Goal: Obtain resource: Obtain resource

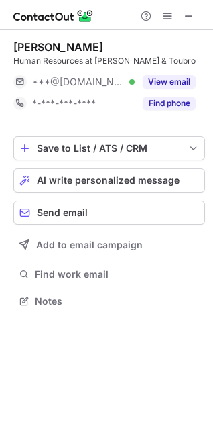
scroll to position [292, 213]
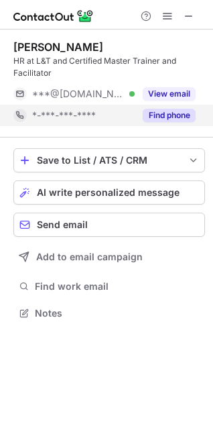
scroll to position [304, 213]
click at [188, 114] on button "Find phone" at bounding box center [169, 115] width 53 height 13
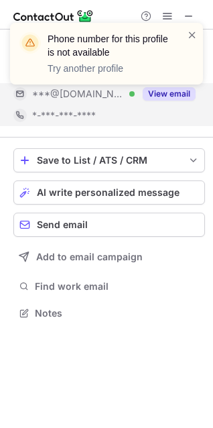
click at [176, 92] on div "Phone number for this profile is not available Try another profile" at bounding box center [106, 58] width 215 height 99
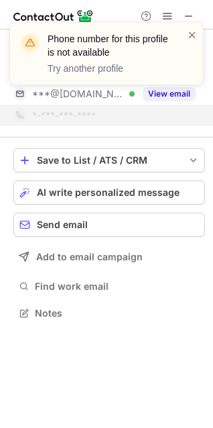
click at [199, 32] on div "Phone number for this profile is not available Try another profile" at bounding box center [106, 54] width 193 height 62
click at [192, 35] on span at bounding box center [192, 34] width 11 height 13
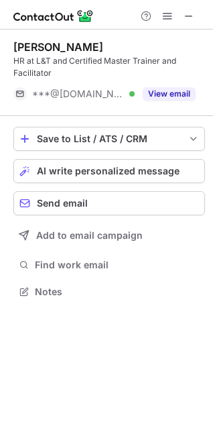
scroll to position [282, 213]
click at [175, 96] on div "Phone number for this profile is not available Try another profile" at bounding box center [106, 58] width 215 height 99
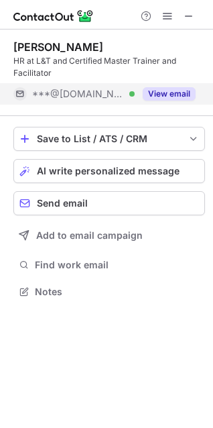
click at [172, 94] on button "View email" at bounding box center [169, 93] width 53 height 13
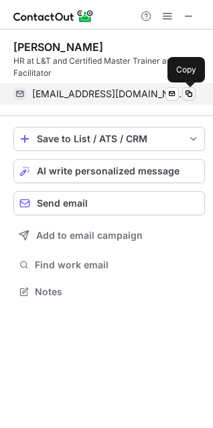
click at [187, 91] on span at bounding box center [189, 93] width 11 height 11
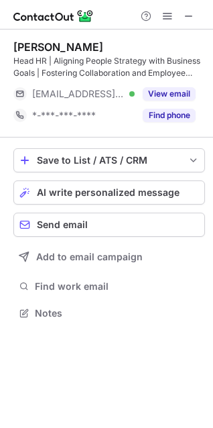
scroll to position [304, 213]
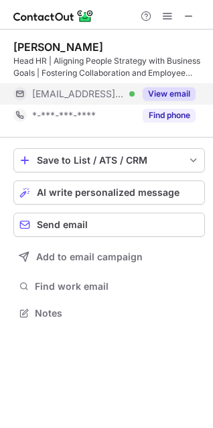
click at [172, 93] on button "View email" at bounding box center [169, 93] width 53 height 13
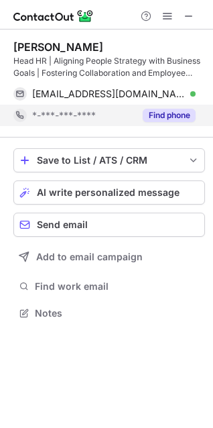
click at [179, 115] on button "Find phone" at bounding box center [169, 115] width 53 height 13
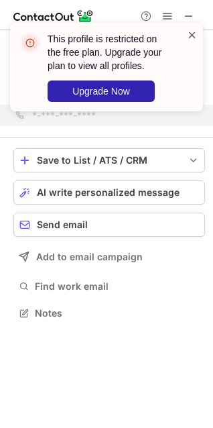
click at [191, 33] on span at bounding box center [192, 34] width 11 height 13
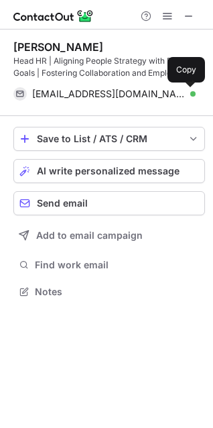
scroll to position [282, 213]
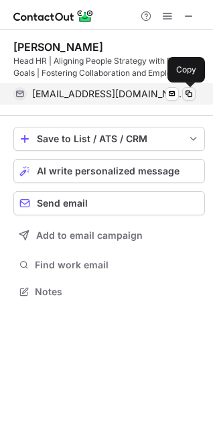
click at [188, 97] on span at bounding box center [189, 93] width 11 height 11
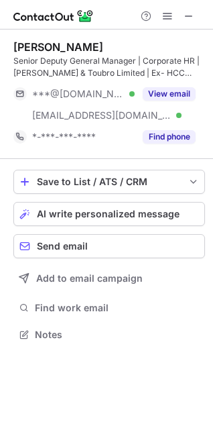
scroll to position [325, 213]
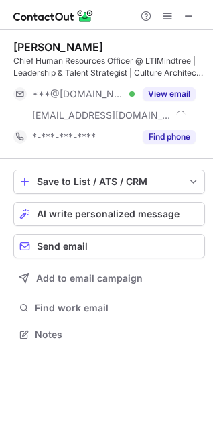
scroll to position [325, 213]
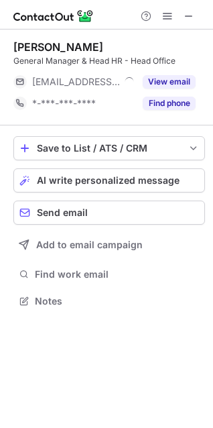
scroll to position [292, 213]
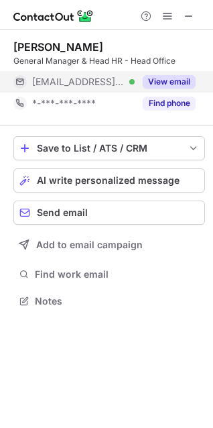
click at [156, 82] on button "View email" at bounding box center [169, 81] width 53 height 13
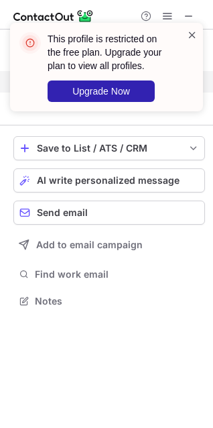
click at [190, 37] on span at bounding box center [192, 34] width 11 height 13
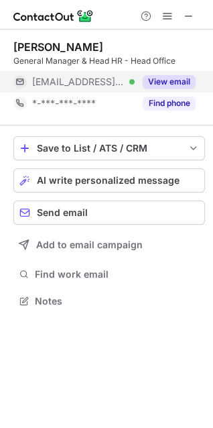
click at [170, 104] on div "This profile is restricted on the free plan. Upgrade your plan to view all prof…" at bounding box center [106, 214] width 213 height 428
click at [170, 104] on button "Find phone" at bounding box center [169, 103] width 53 height 13
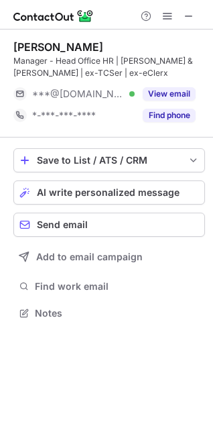
scroll to position [304, 213]
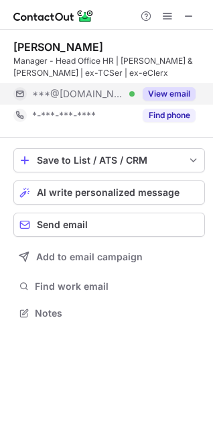
click at [177, 89] on button "View email" at bounding box center [169, 93] width 53 height 13
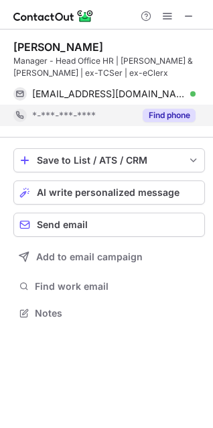
click at [179, 119] on button "Find phone" at bounding box center [169, 115] width 53 height 13
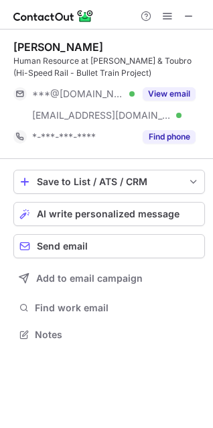
scroll to position [325, 213]
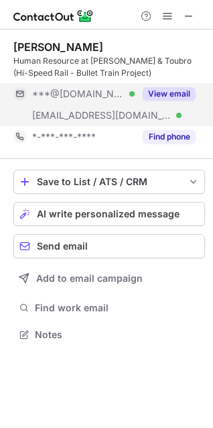
click at [183, 91] on button "View email" at bounding box center [169, 93] width 53 height 13
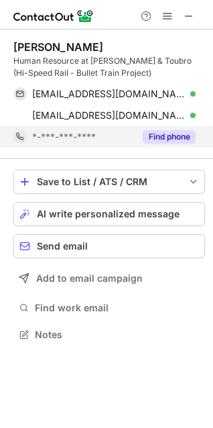
click at [182, 139] on button "Find phone" at bounding box center [169, 136] width 53 height 13
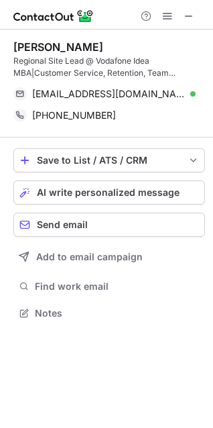
scroll to position [304, 213]
